Goal: Information Seeking & Learning: Learn about a topic

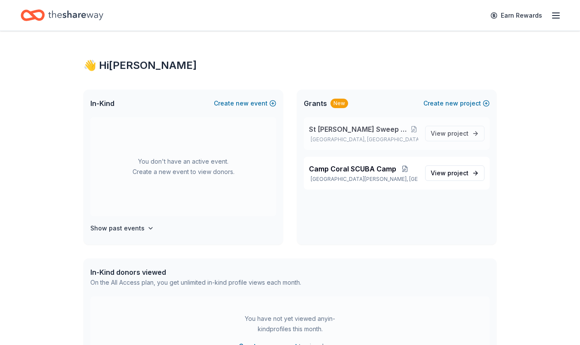
click at [397, 134] on div "St [PERSON_NAME] Sweep Trash Collection Tournament [GEOGRAPHIC_DATA], [GEOGRAPH…" at bounding box center [363, 133] width 109 height 19
click at [449, 133] on span "project" at bounding box center [457, 133] width 21 height 7
